Goal: Navigation & Orientation: Find specific page/section

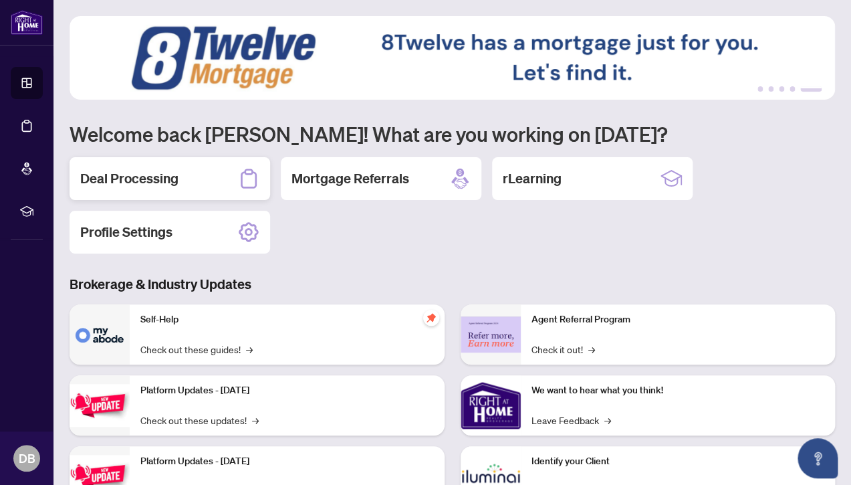
click at [108, 184] on h2 "Deal Processing" at bounding box center [129, 178] width 98 height 19
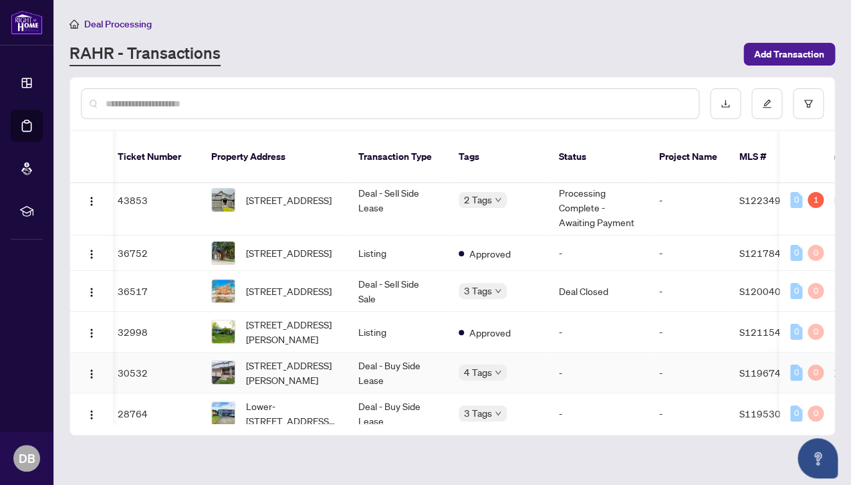
scroll to position [0, 6]
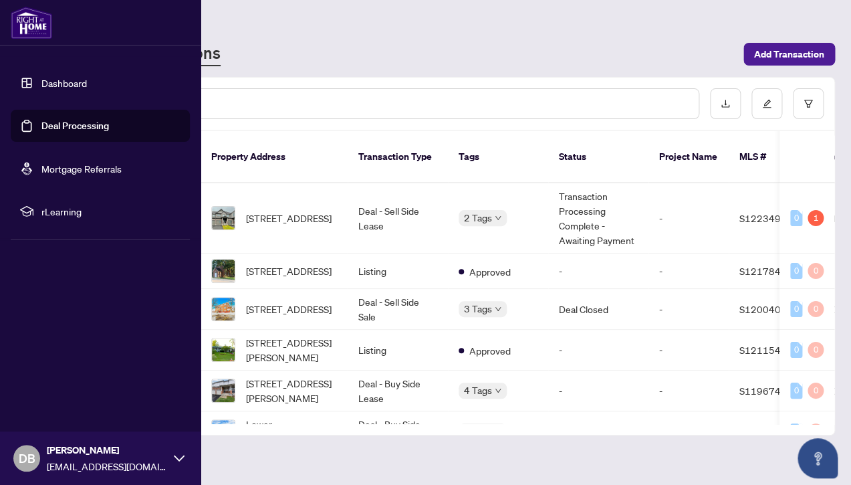
click at [72, 84] on link "Dashboard" at bounding box center [63, 83] width 45 height 12
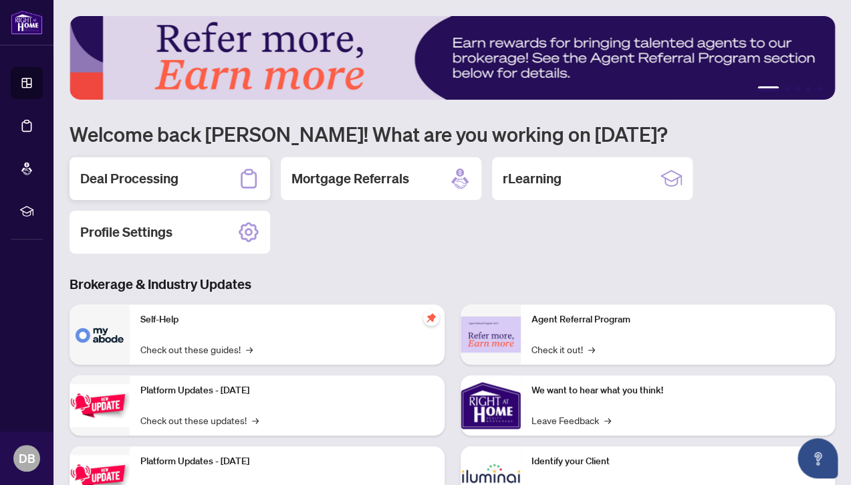
click at [94, 174] on h2 "Deal Processing" at bounding box center [129, 178] width 98 height 19
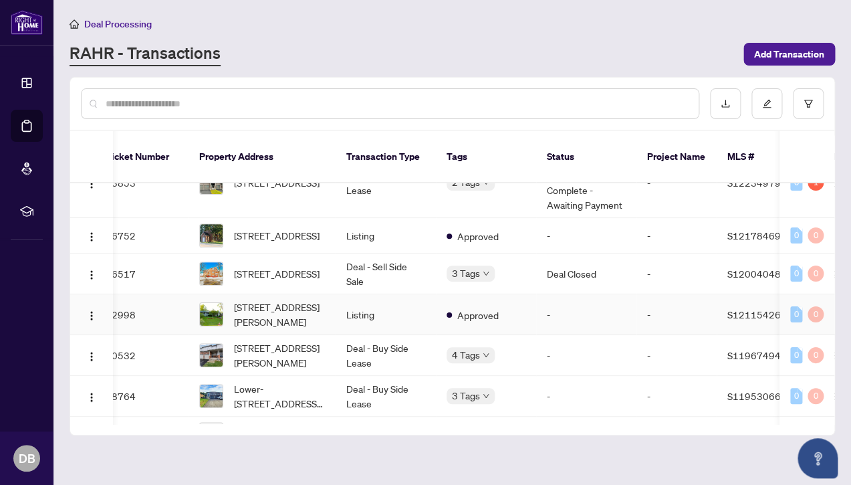
scroll to position [0, 18]
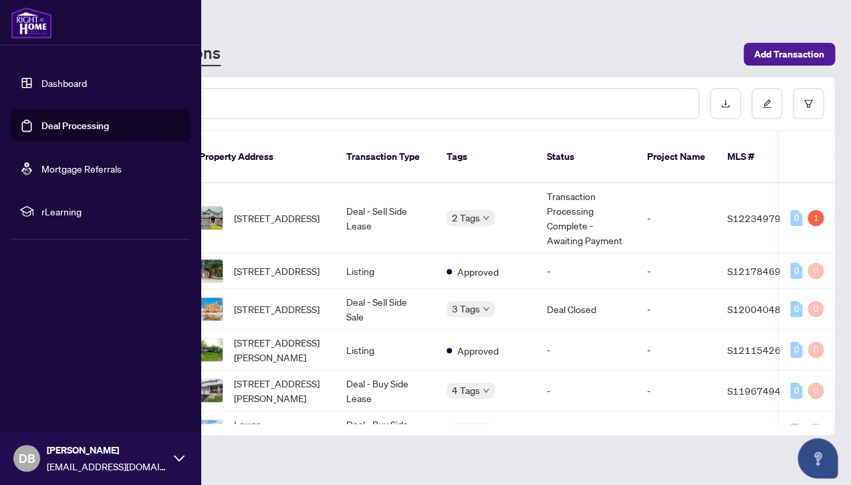
click at [61, 82] on link "Dashboard" at bounding box center [63, 83] width 45 height 12
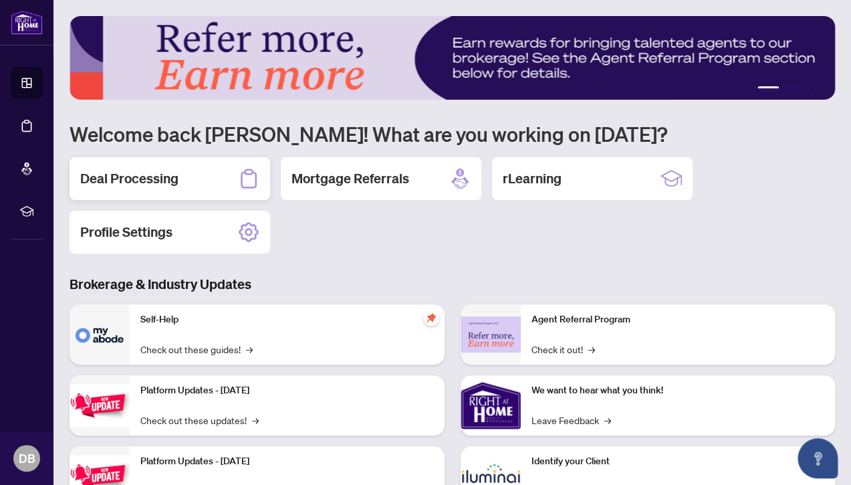
click at [154, 176] on h2 "Deal Processing" at bounding box center [129, 178] width 98 height 19
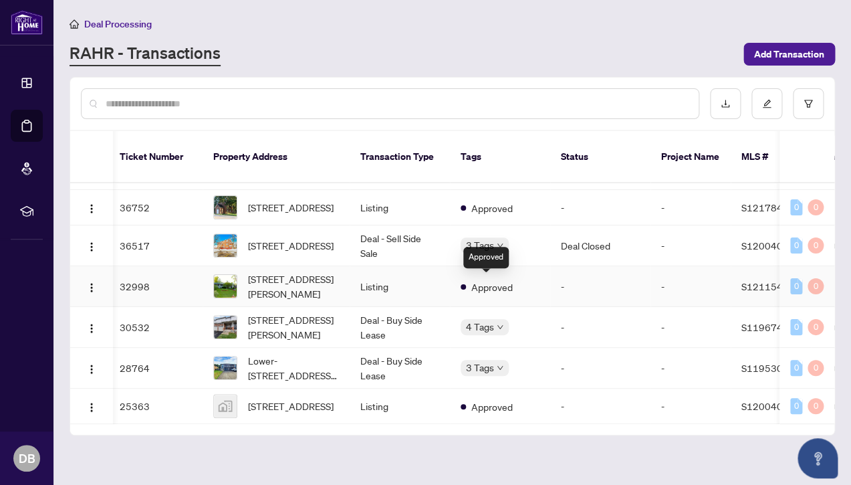
scroll to position [0, 4]
